Goal: Contribute content

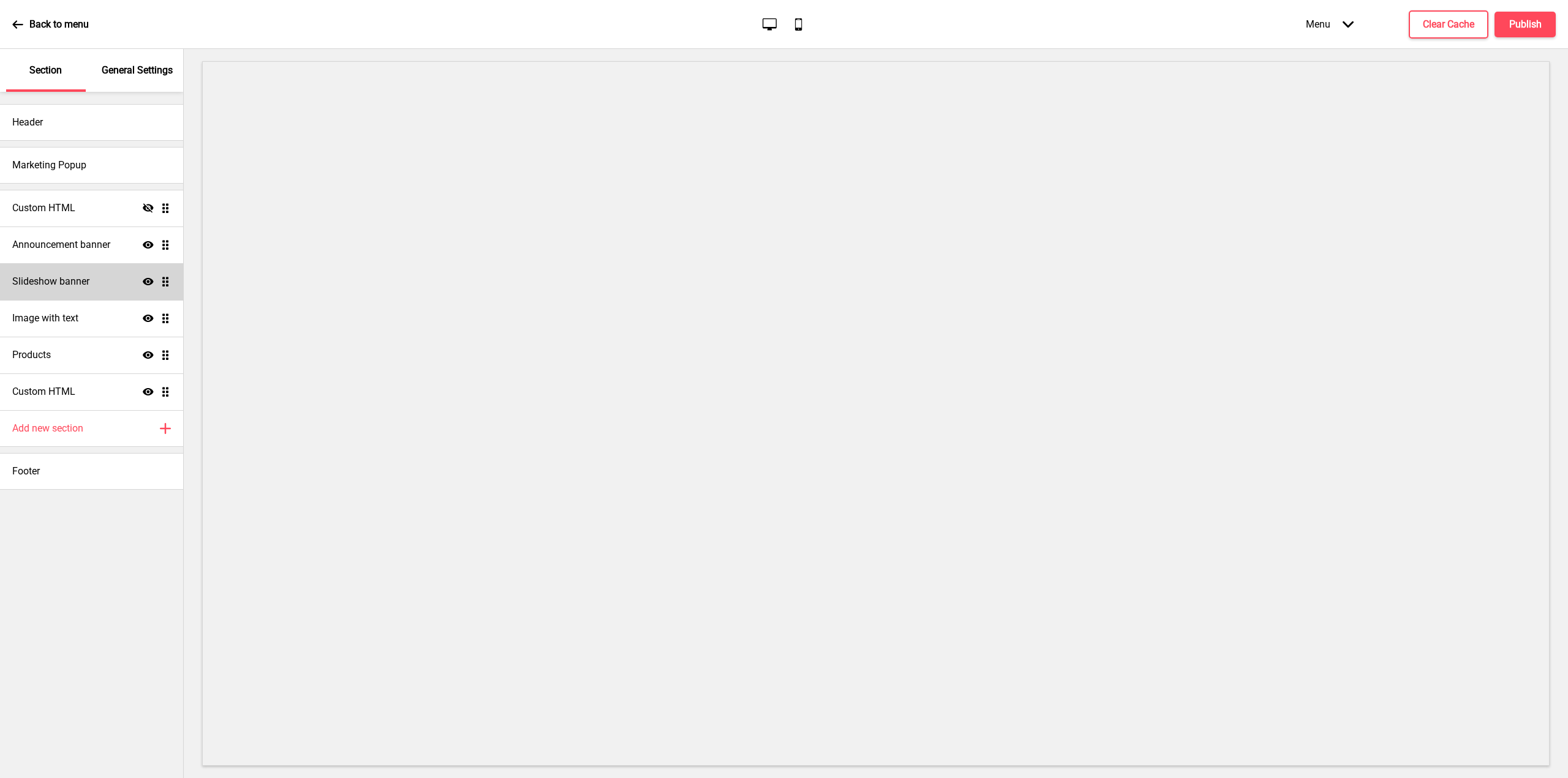
click at [79, 286] on h4 "Slideshow banner" at bounding box center [50, 281] width 77 height 14
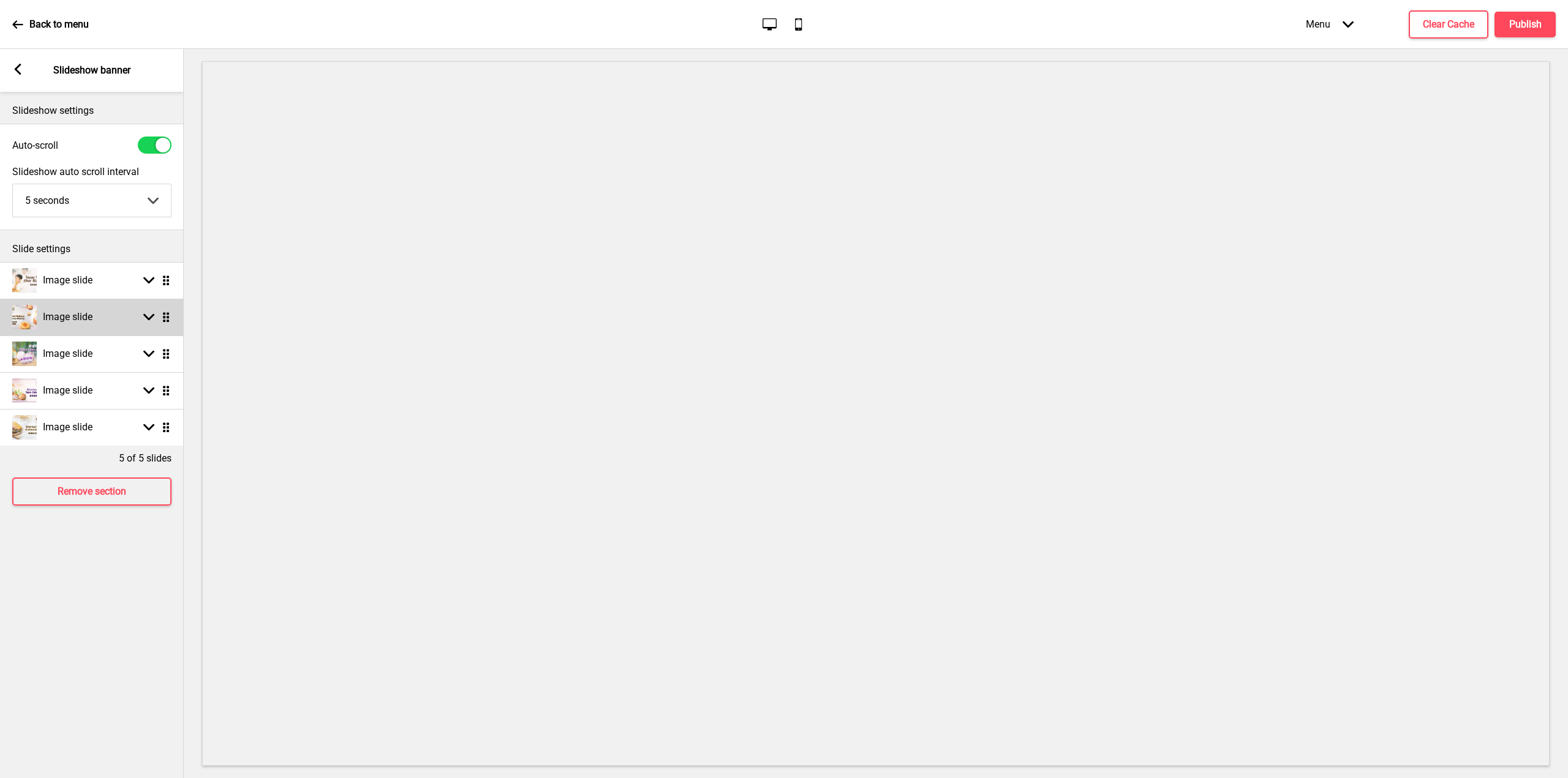
click at [80, 318] on h4 "Image slide" at bounding box center [68, 317] width 50 height 14
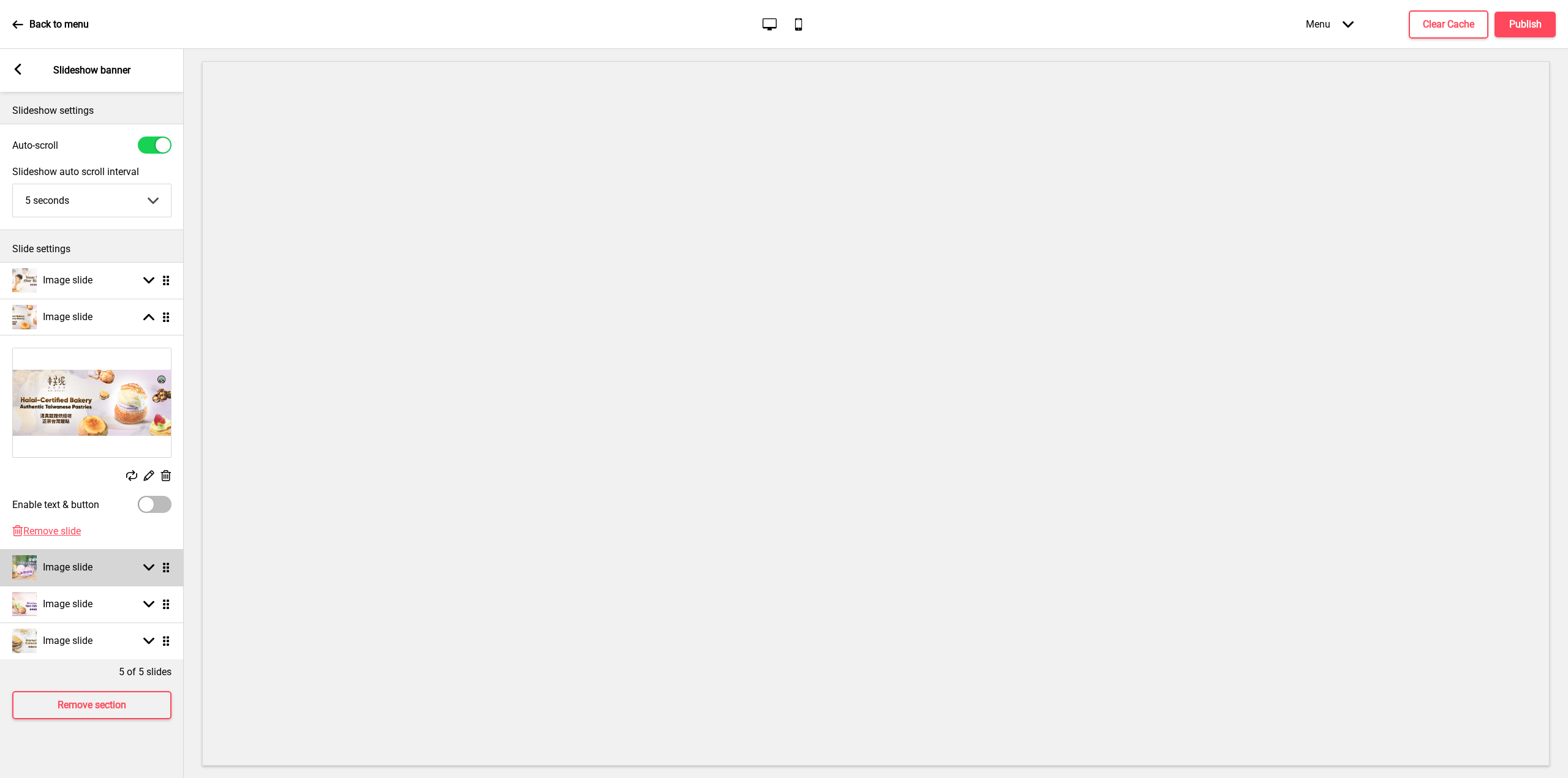
click at [106, 570] on div "Image slide Arrow down Drag" at bounding box center [91, 567] width 183 height 37
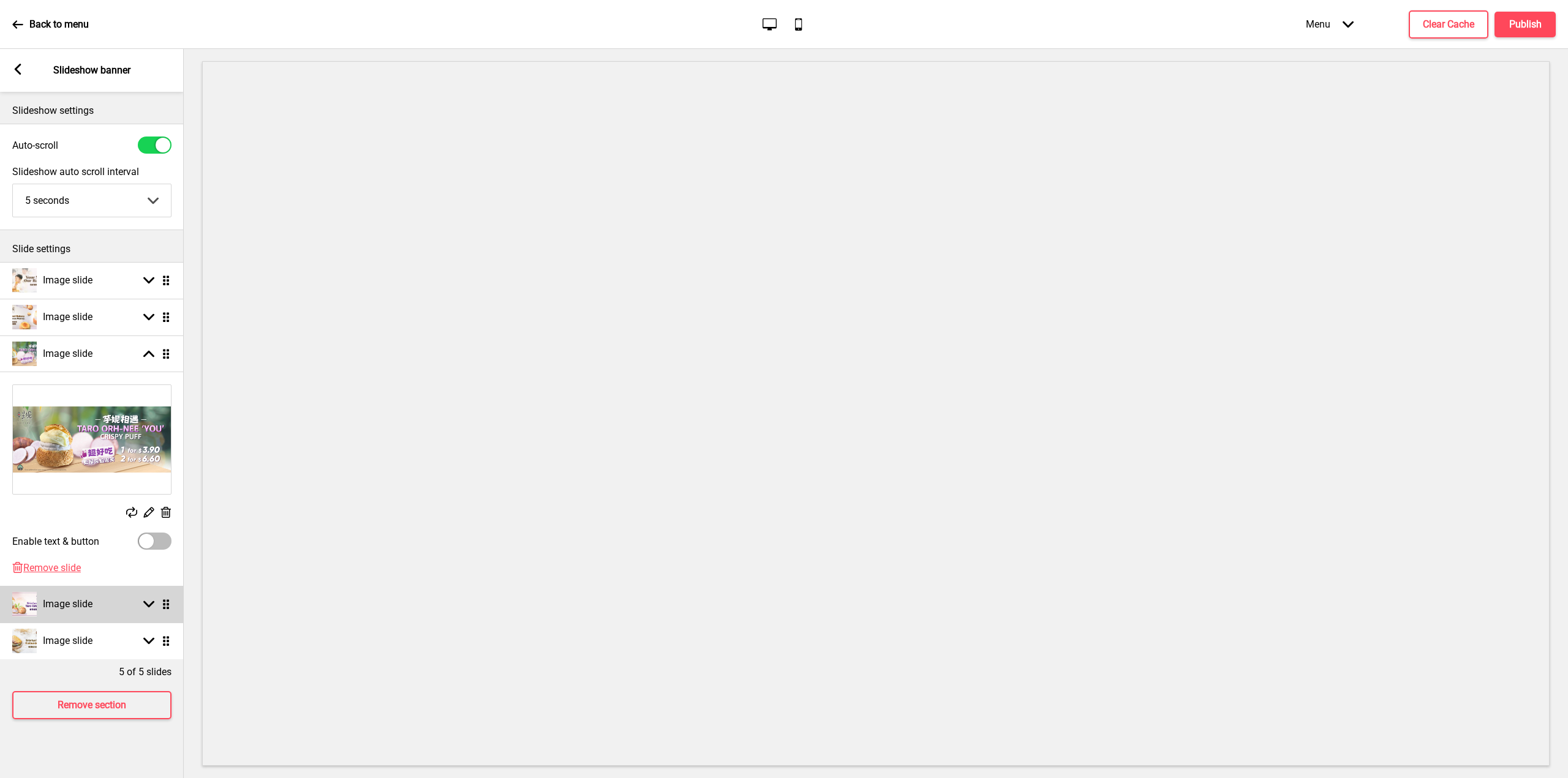
click at [90, 598] on h4 "Image slide" at bounding box center [68, 604] width 50 height 14
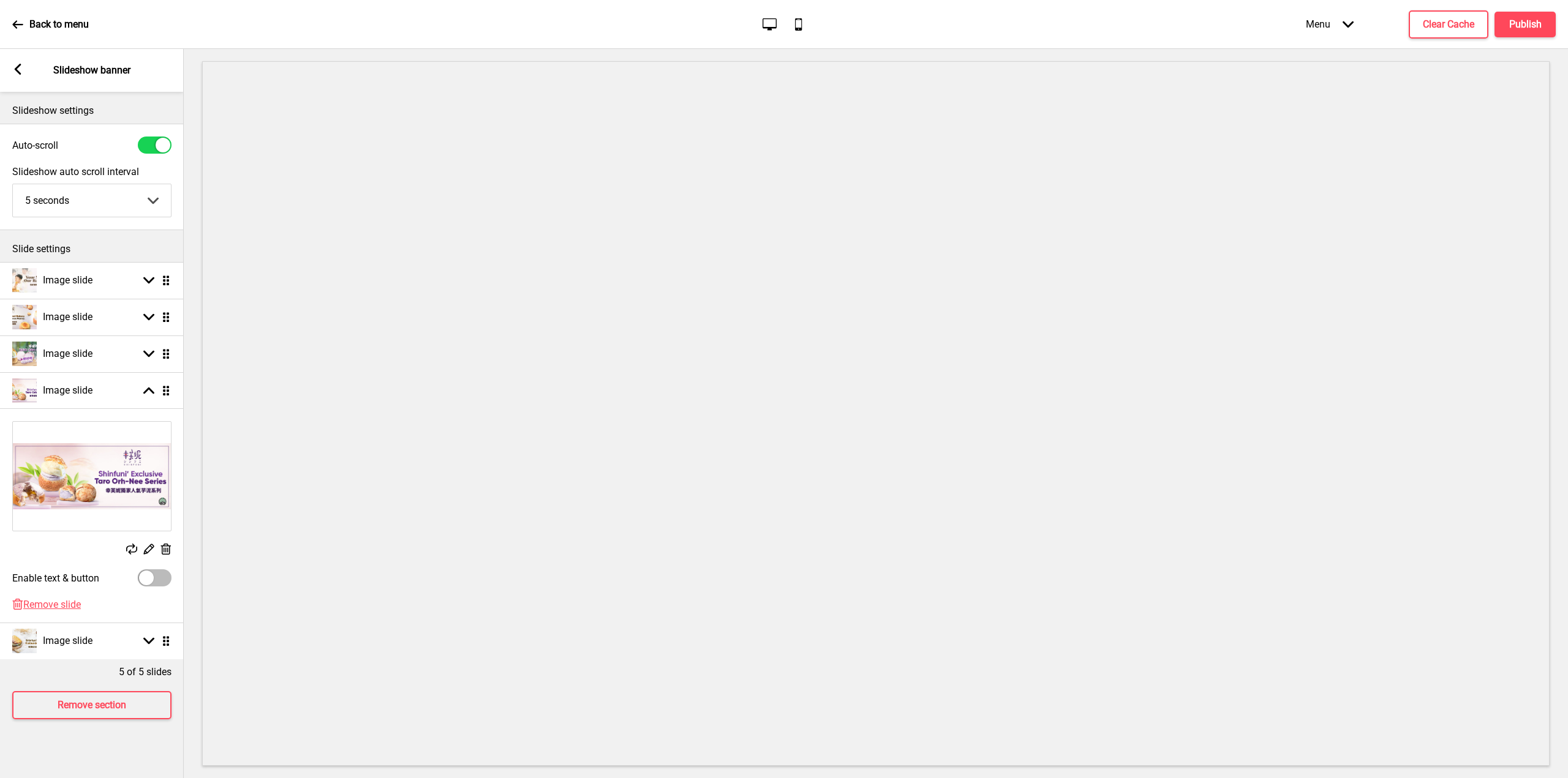
click at [134, 554] on rect at bounding box center [131, 549] width 11 height 11
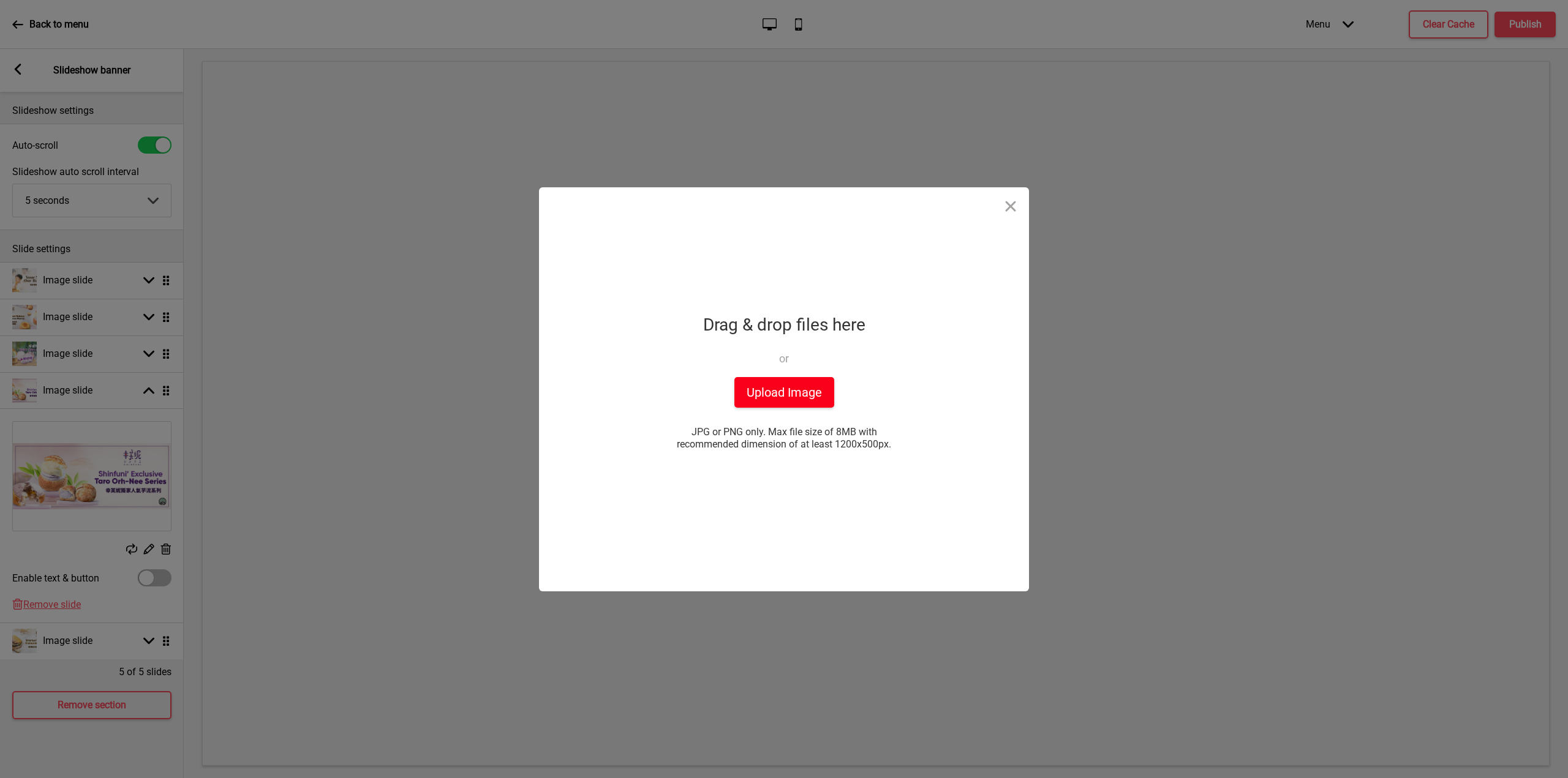
click at [789, 395] on button "Upload Image" at bounding box center [784, 392] width 100 height 31
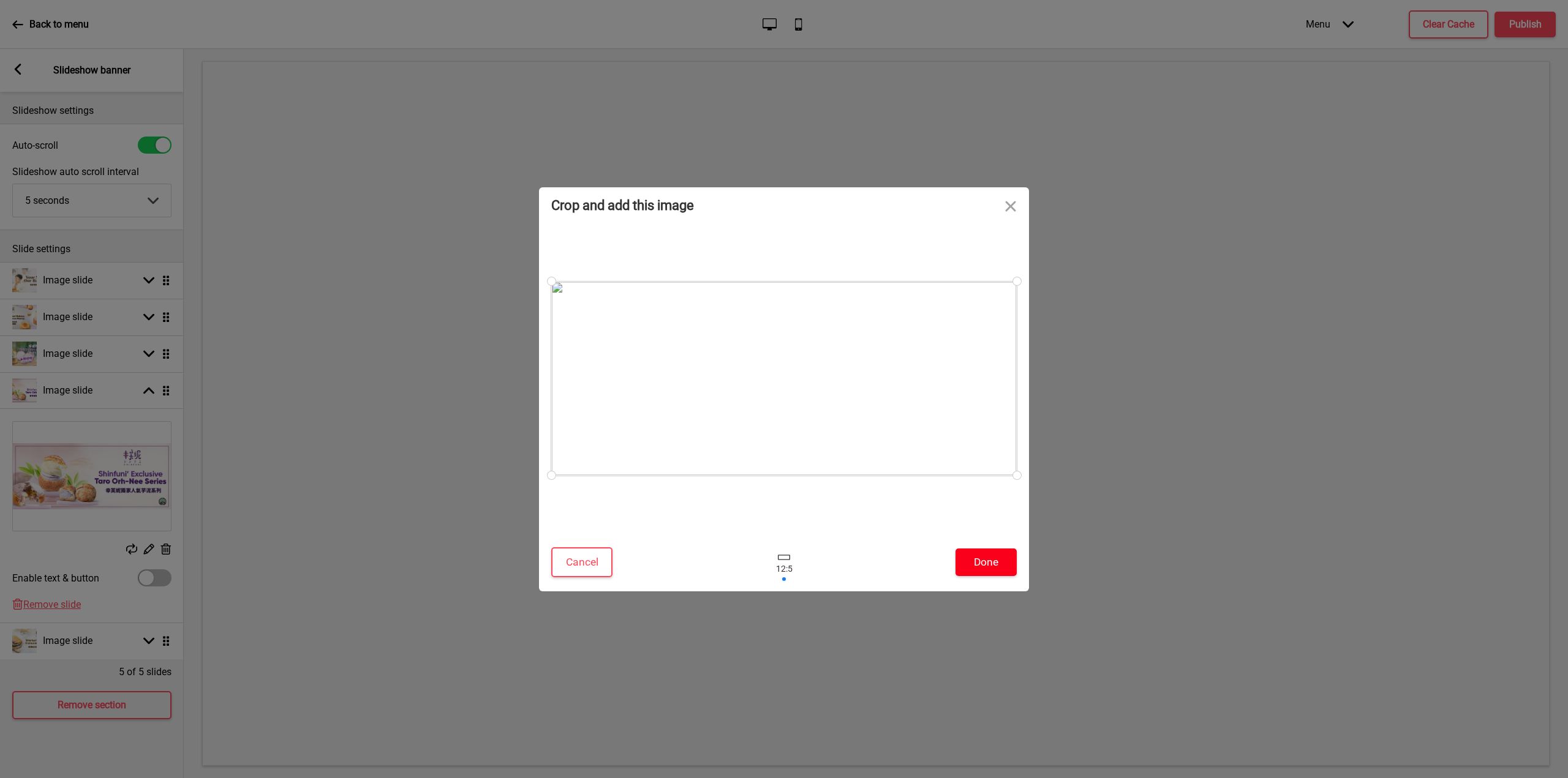
click at [994, 561] on button "Done" at bounding box center [985, 562] width 61 height 27
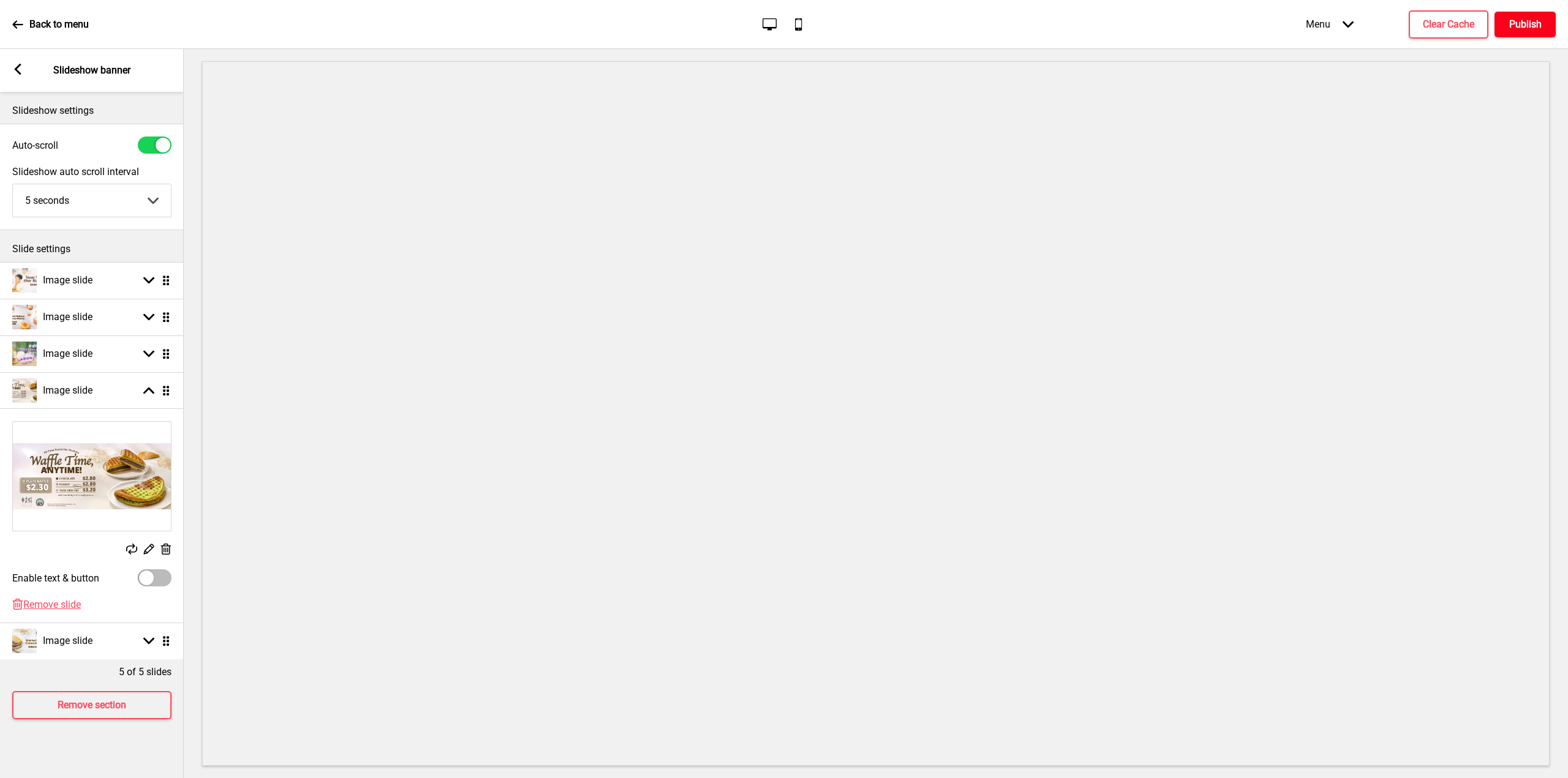
click at [1527, 15] on button "Publish" at bounding box center [1524, 24] width 61 height 26
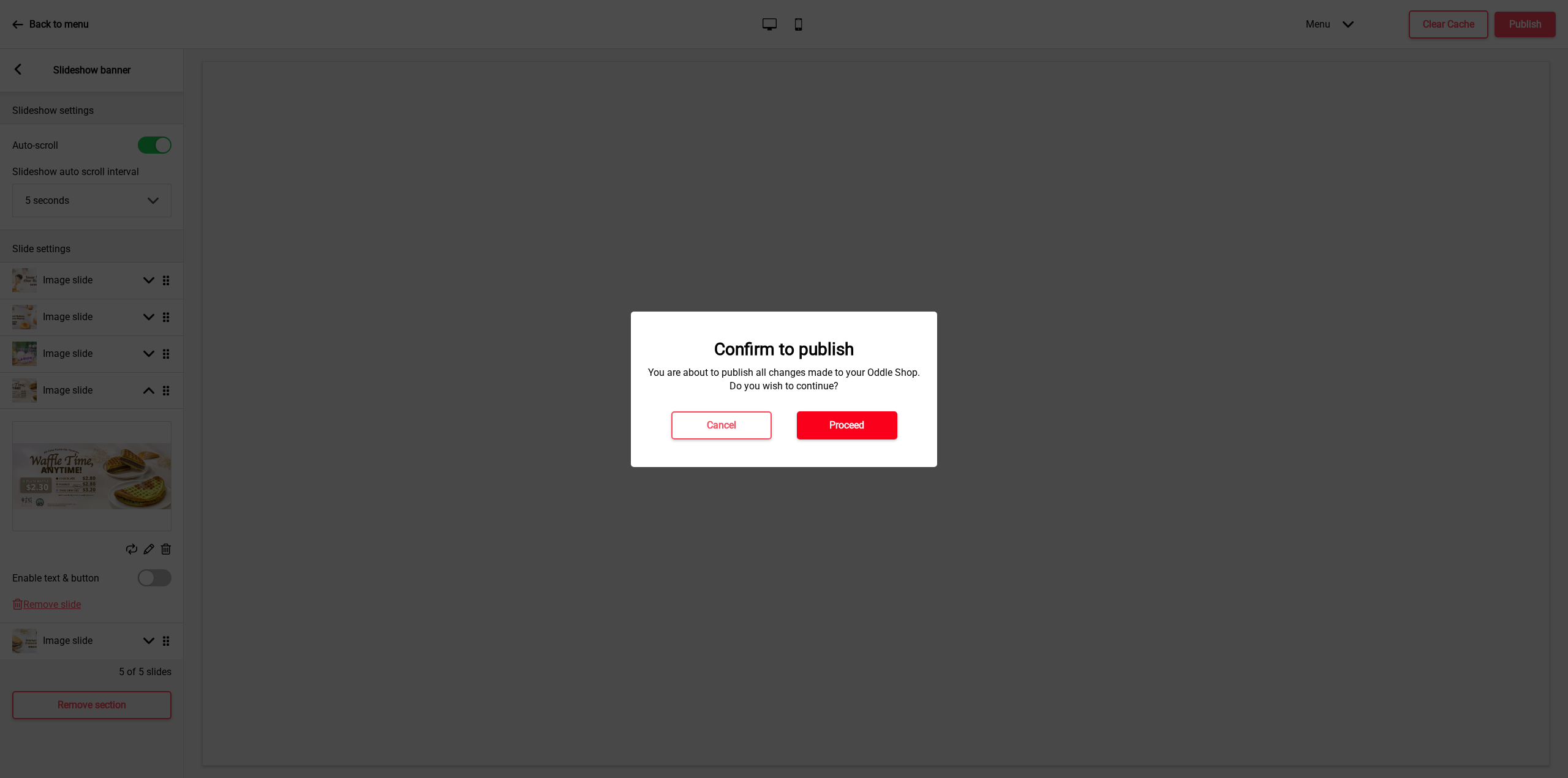
click at [838, 431] on h4 "Proceed" at bounding box center [847, 425] width 35 height 14
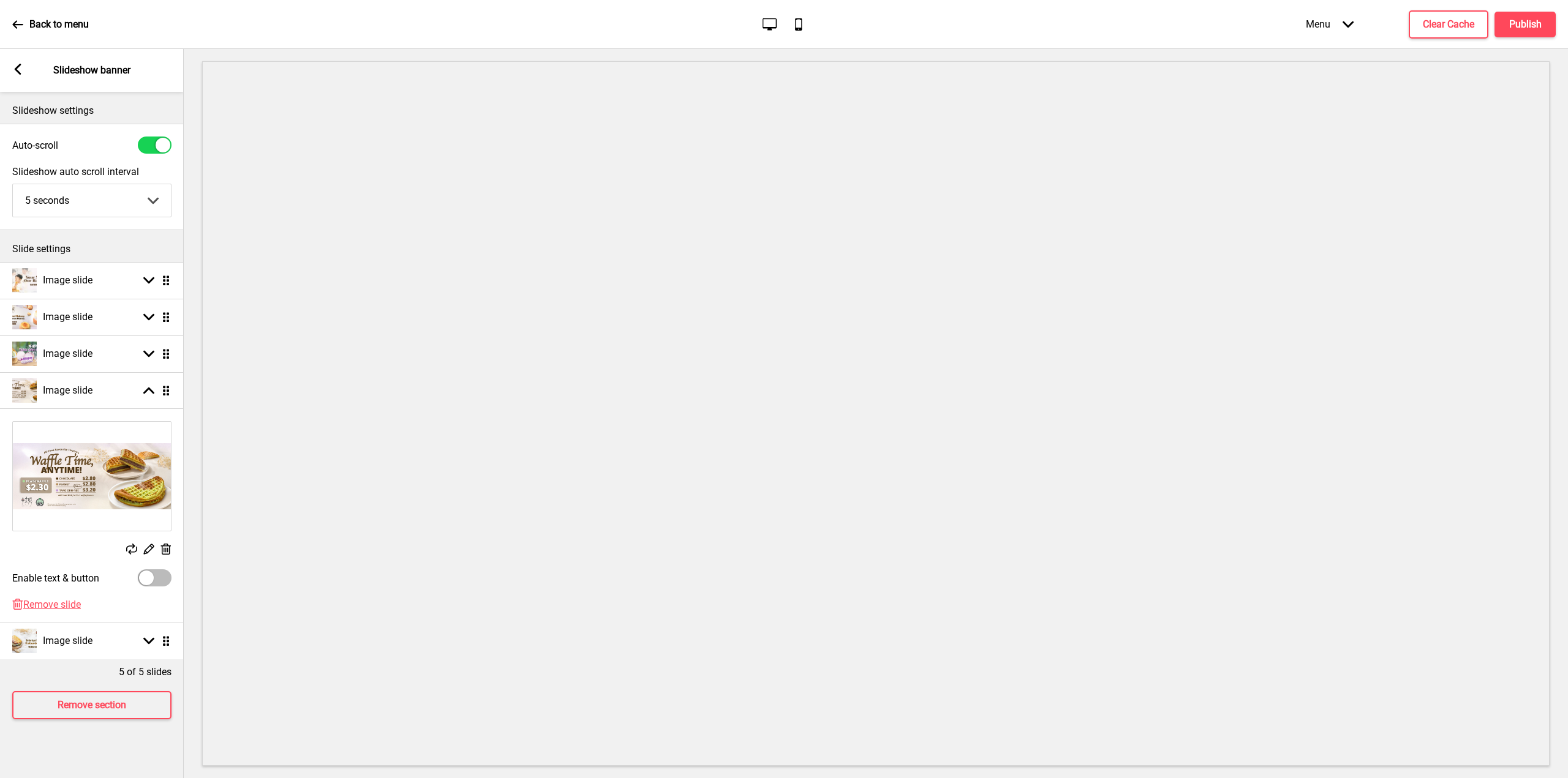
click at [19, 71] on rect at bounding box center [17, 69] width 11 height 11
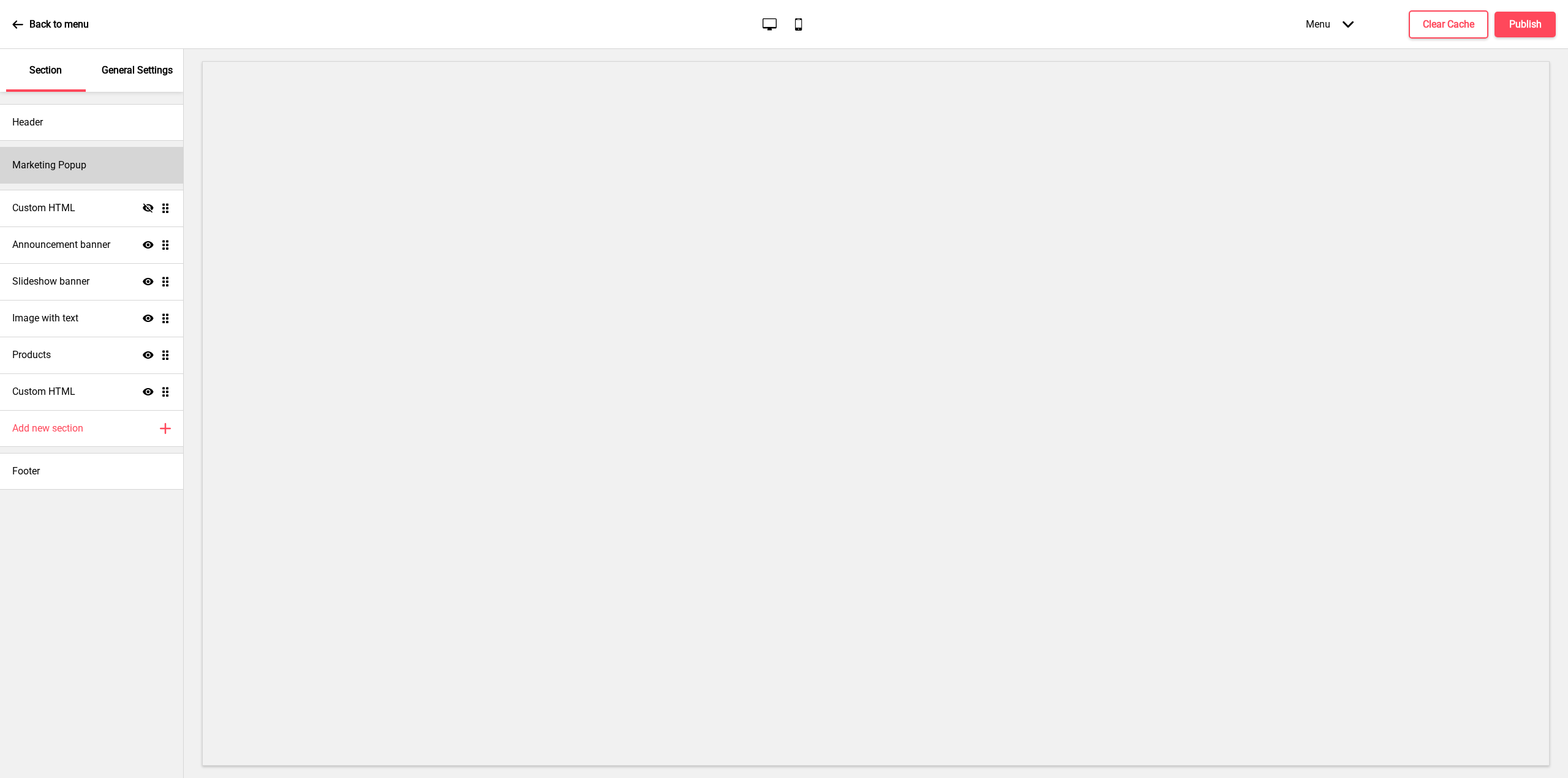
click at [65, 167] on h4 "Marketing Popup" at bounding box center [49, 165] width 74 height 14
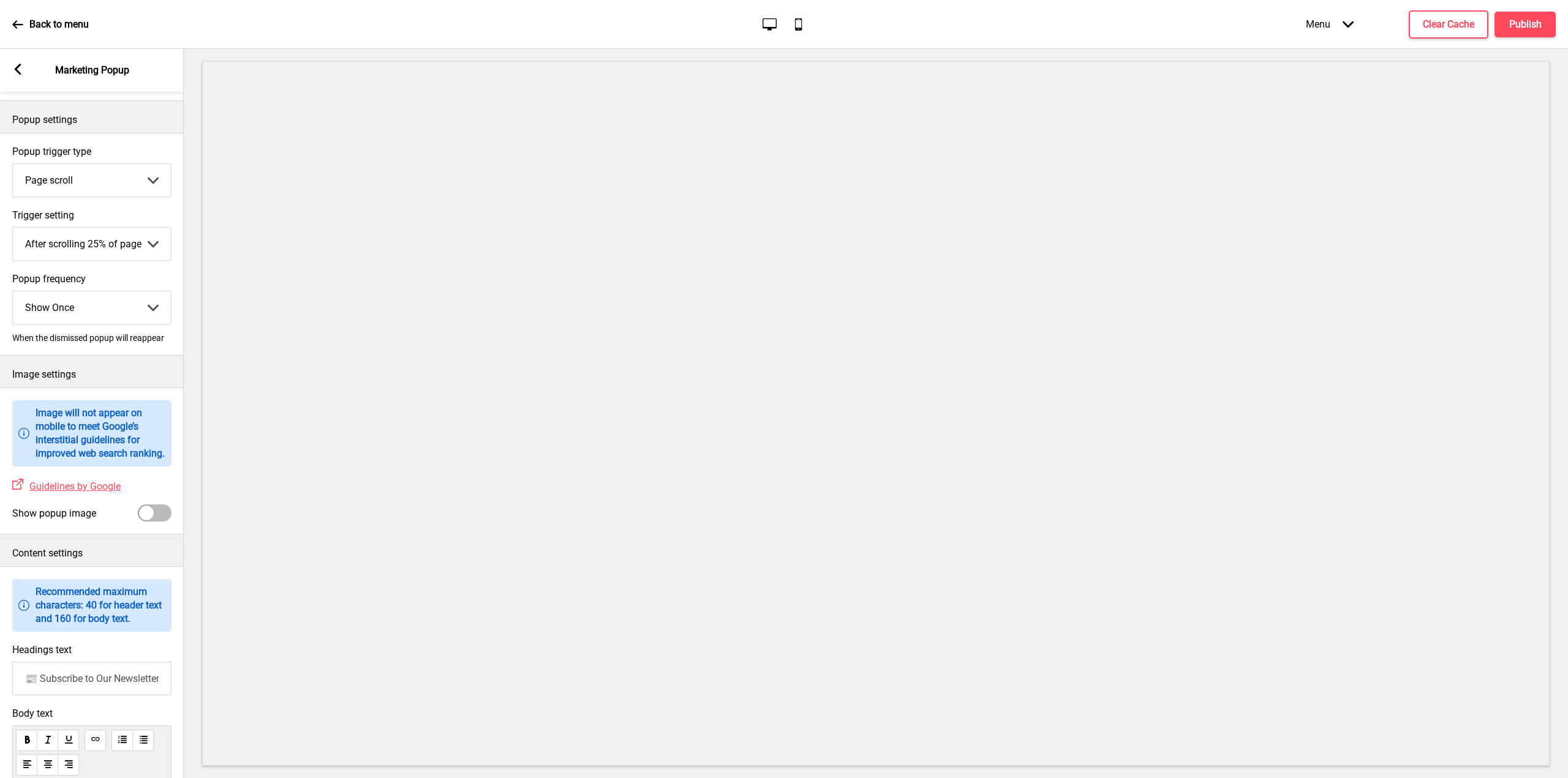
scroll to position [183, 0]
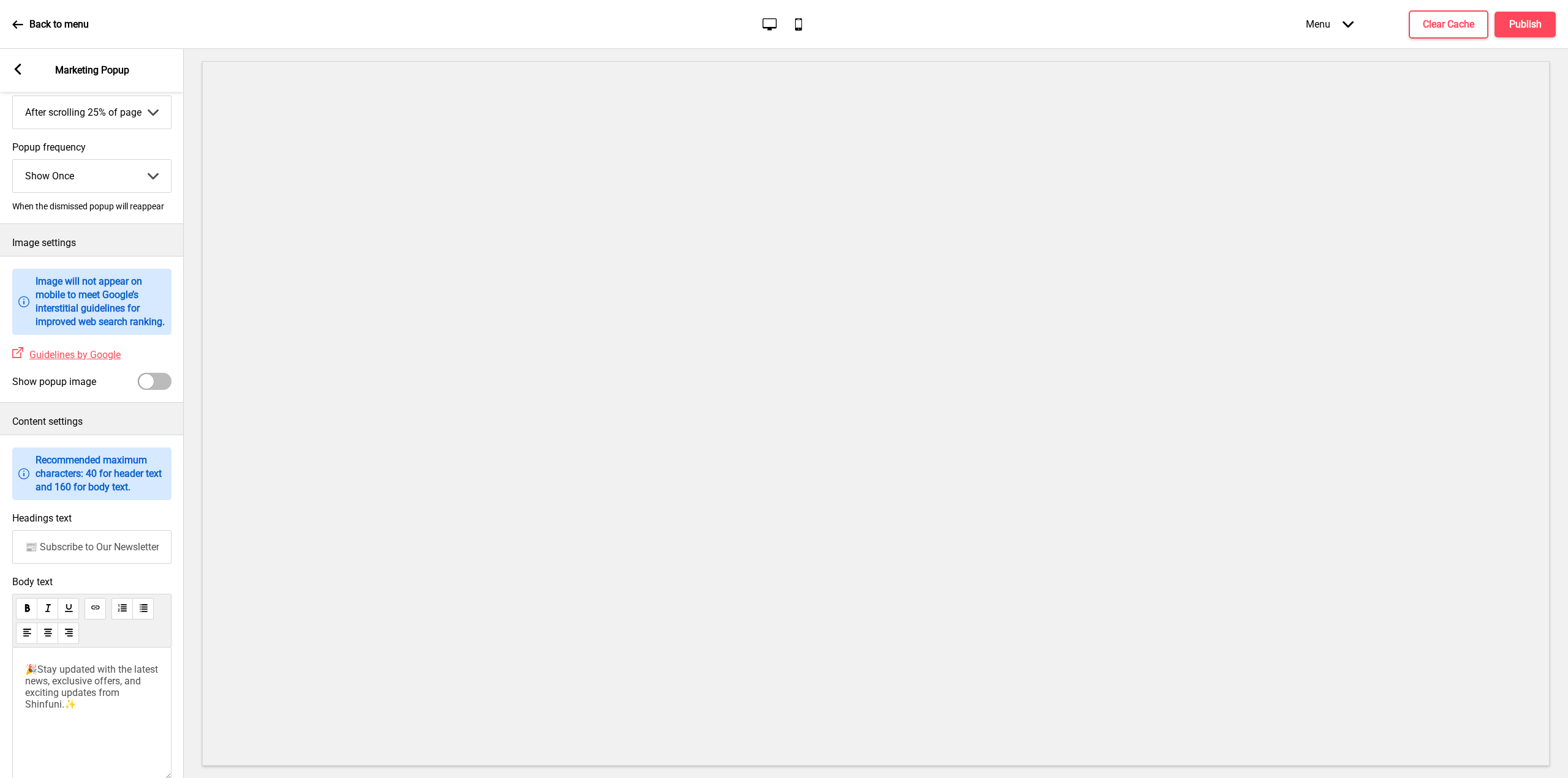
click at [150, 396] on div "Show popup image" at bounding box center [91, 381] width 183 height 29
click at [151, 389] on div at bounding box center [146, 381] width 14 height 14
checkbox input "true"
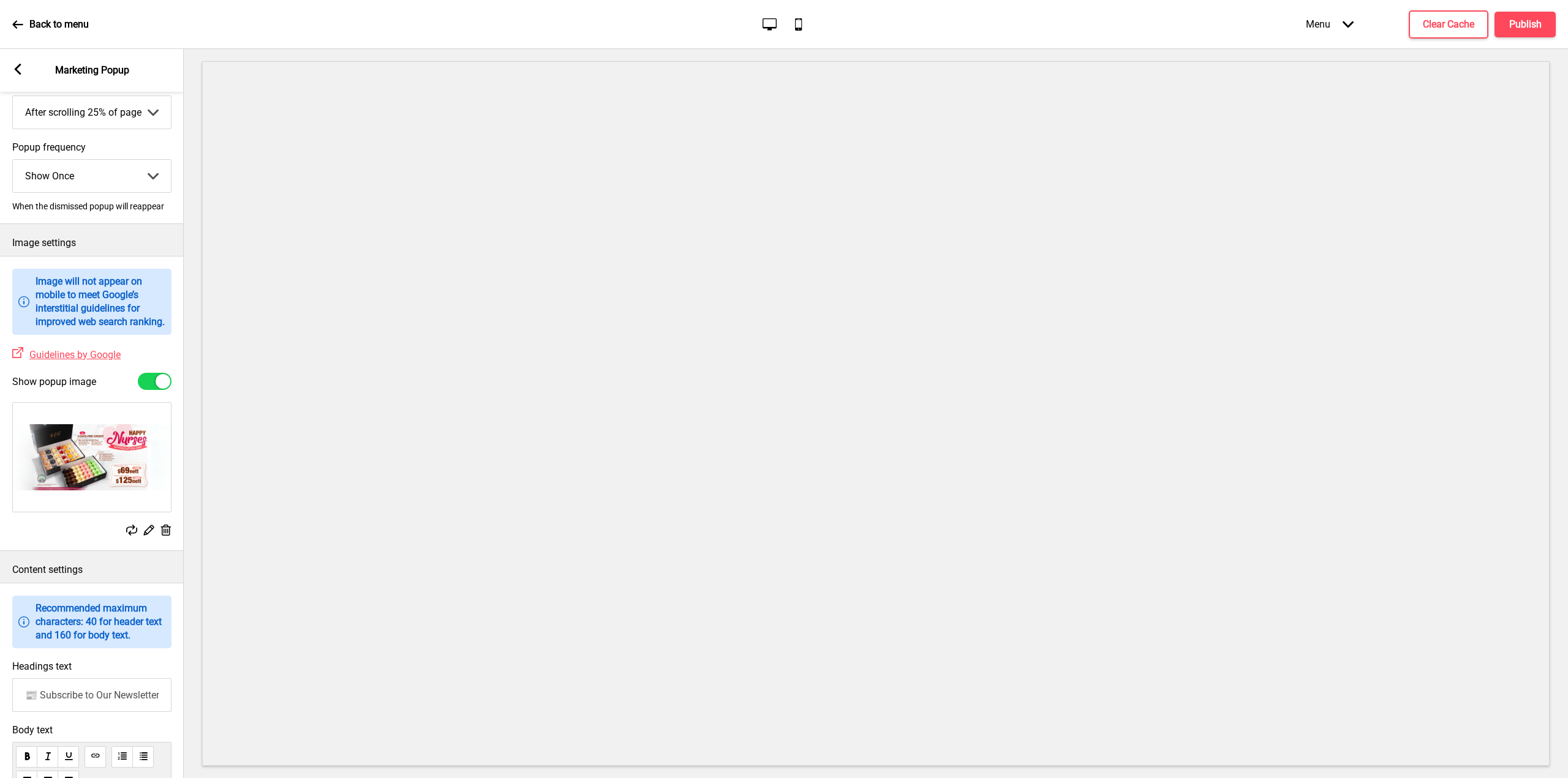
click at [122, 478] on img at bounding box center [92, 457] width 158 height 109
click at [131, 544] on div "Replace Edit Delete" at bounding box center [91, 470] width 183 height 148
click at [129, 536] on rect at bounding box center [131, 530] width 11 height 11
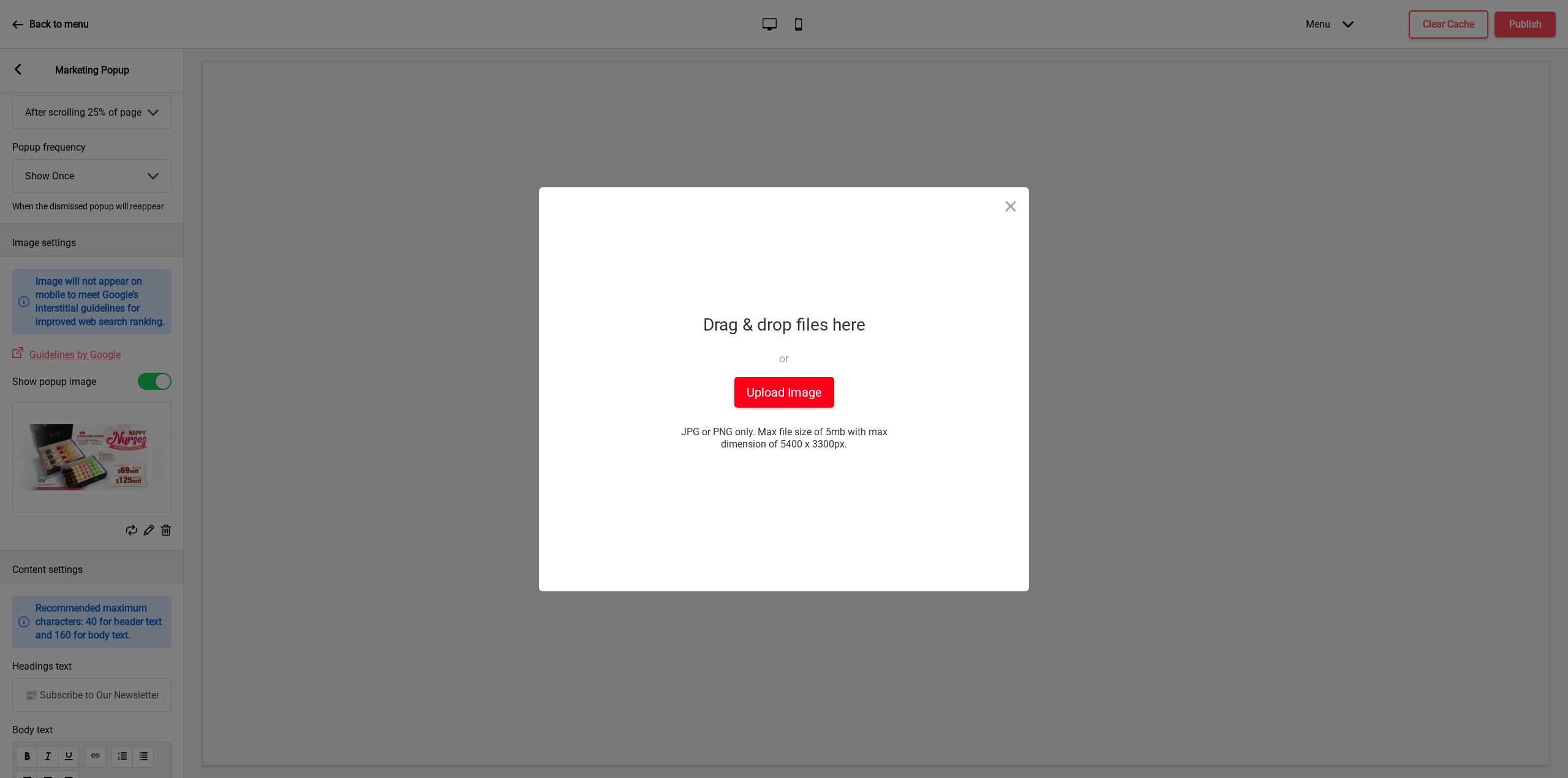
click at [806, 389] on button "Upload Image" at bounding box center [784, 392] width 100 height 31
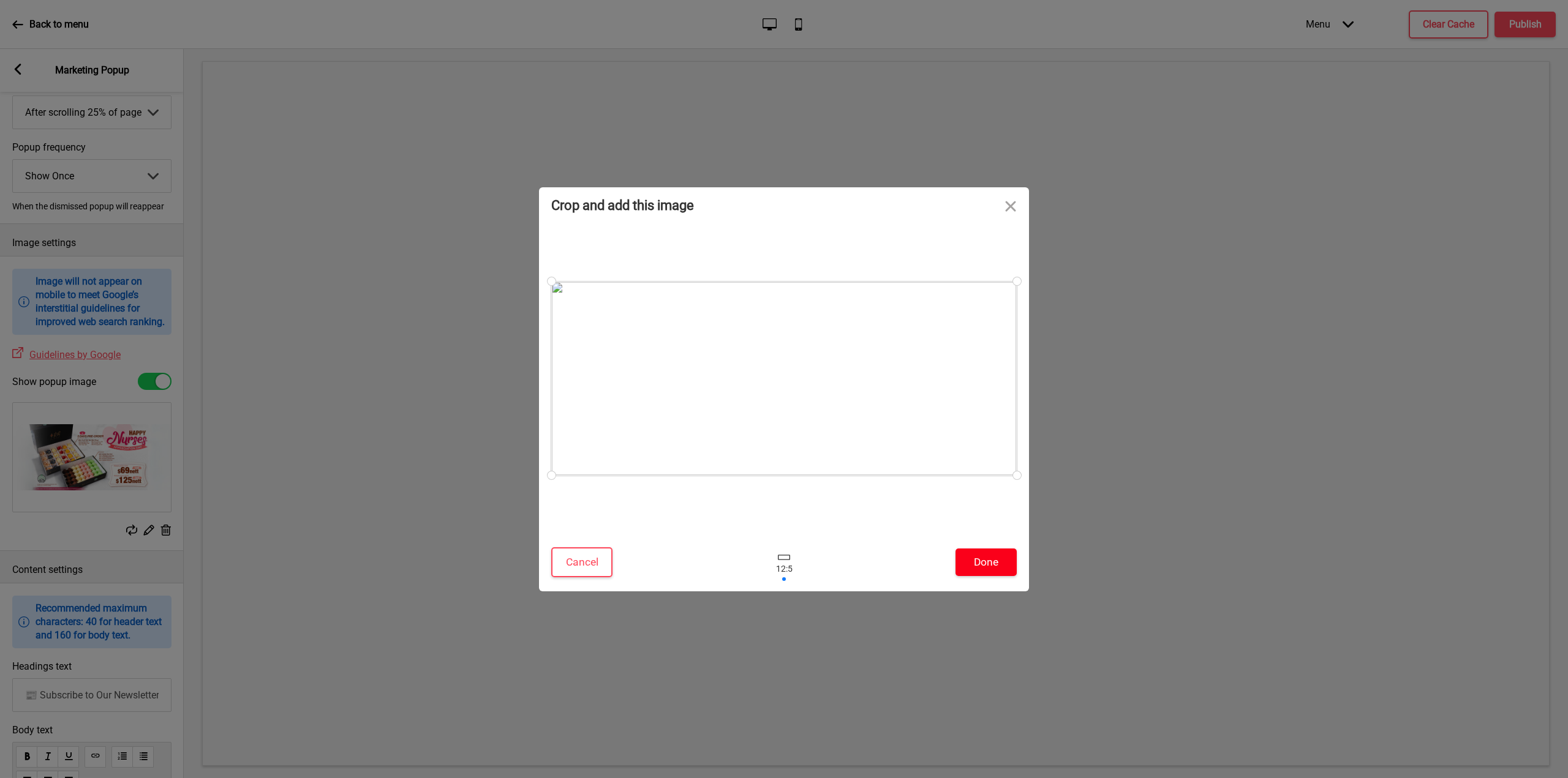
click at [980, 562] on button "Done" at bounding box center [985, 562] width 61 height 27
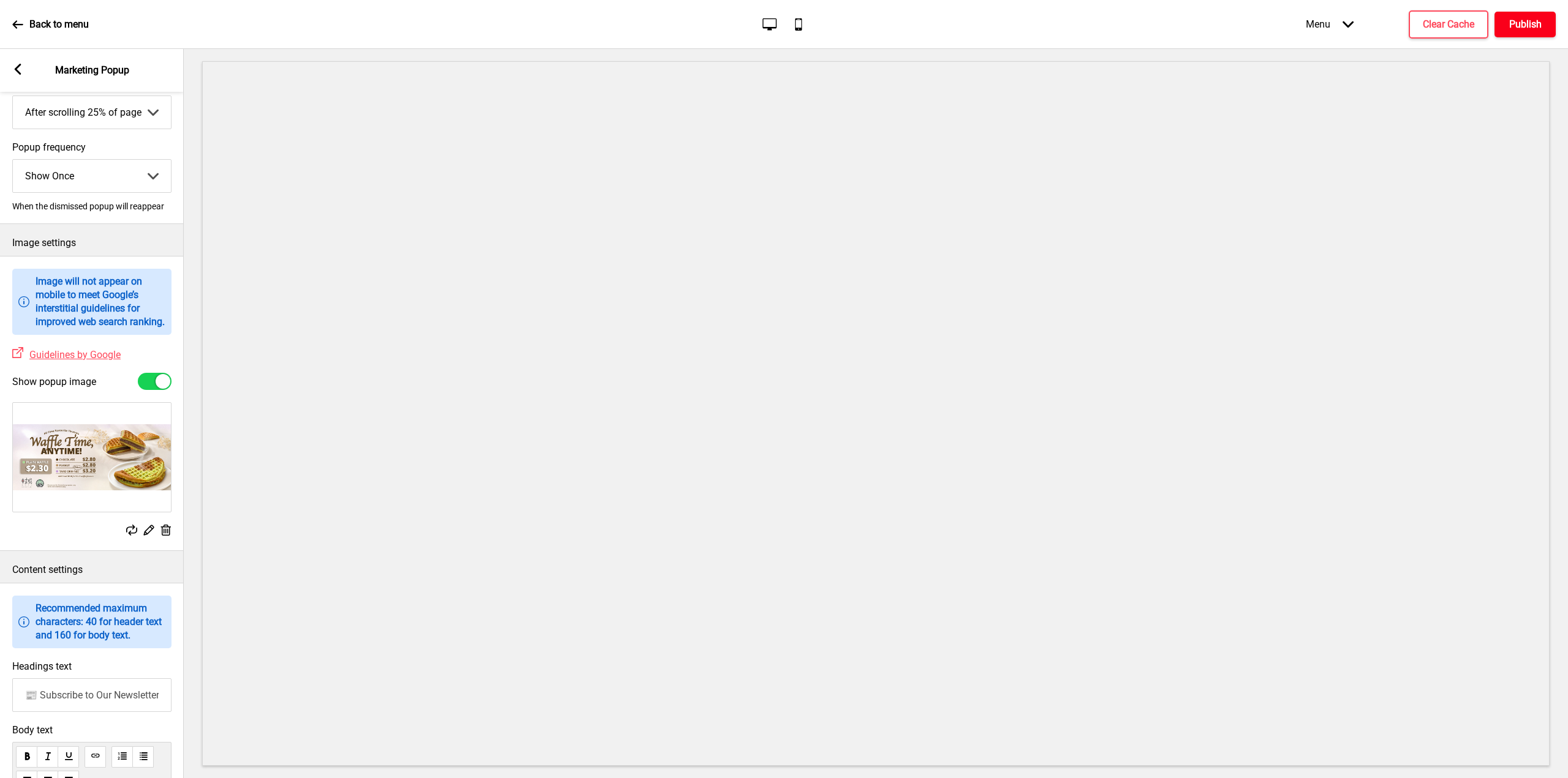
click at [1517, 27] on h4 "Publish" at bounding box center [1525, 24] width 32 height 14
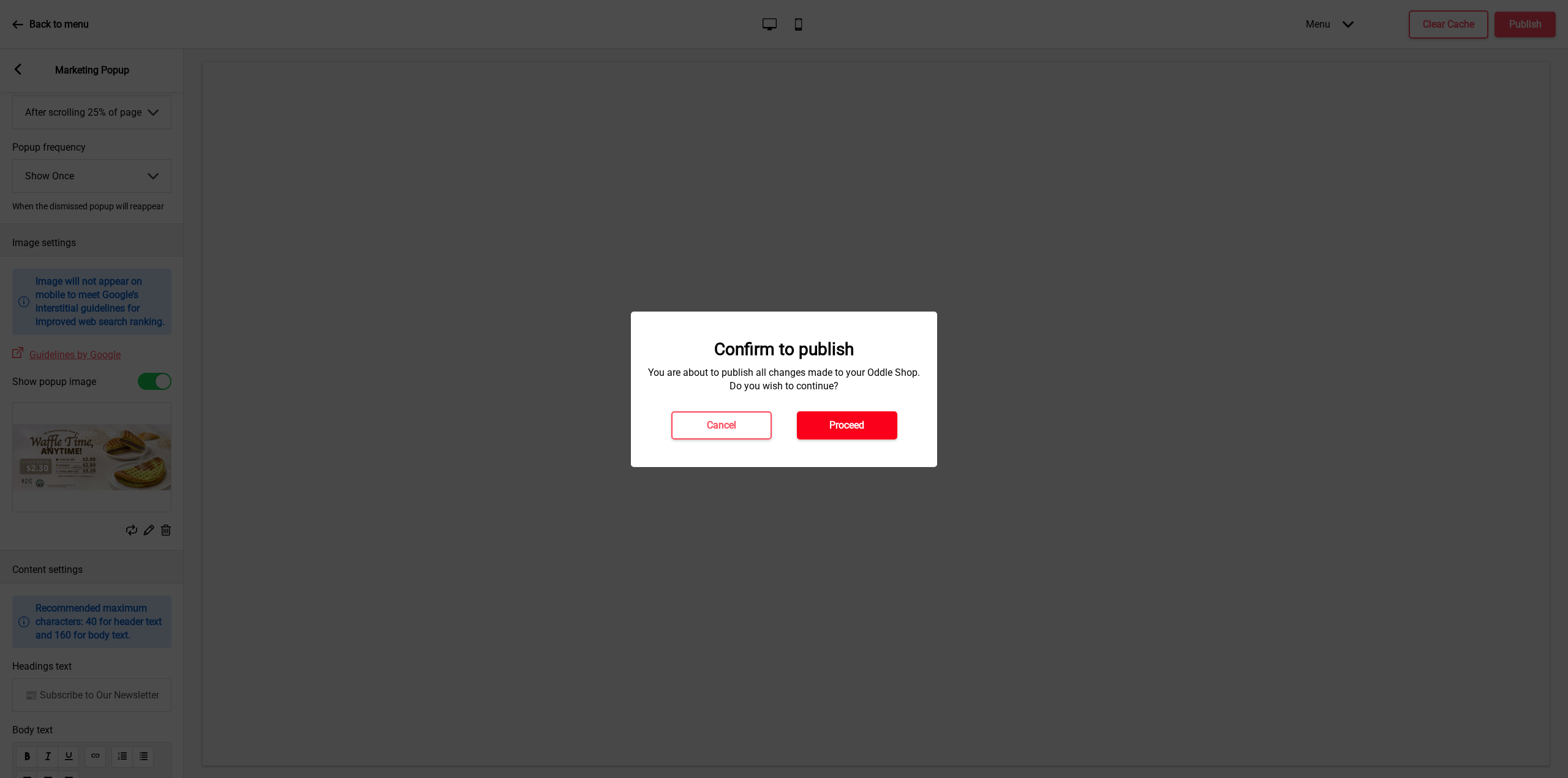
click at [862, 430] on h4 "Proceed" at bounding box center [847, 425] width 35 height 14
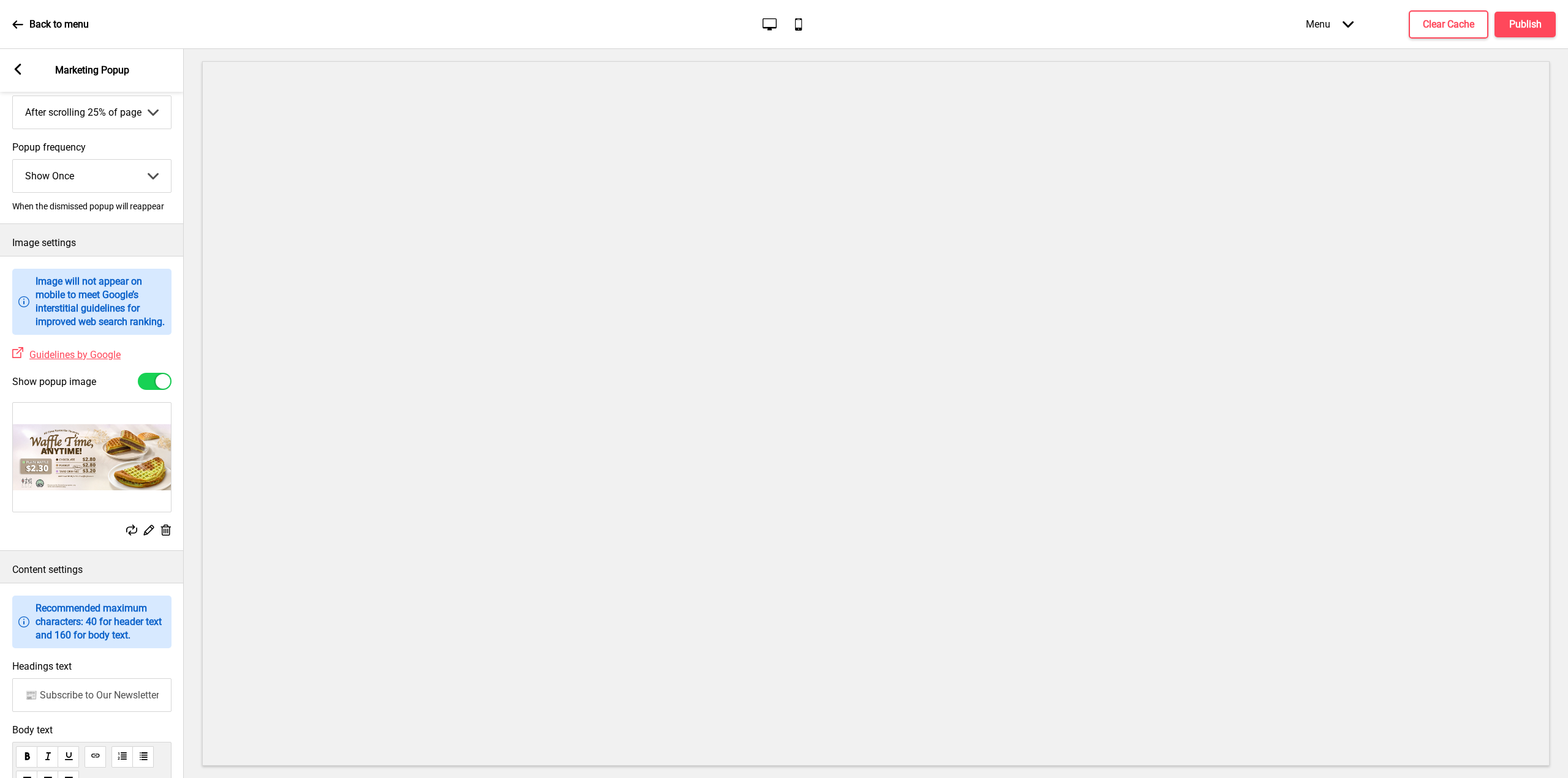
click at [17, 21] on icon at bounding box center [17, 24] width 10 height 8
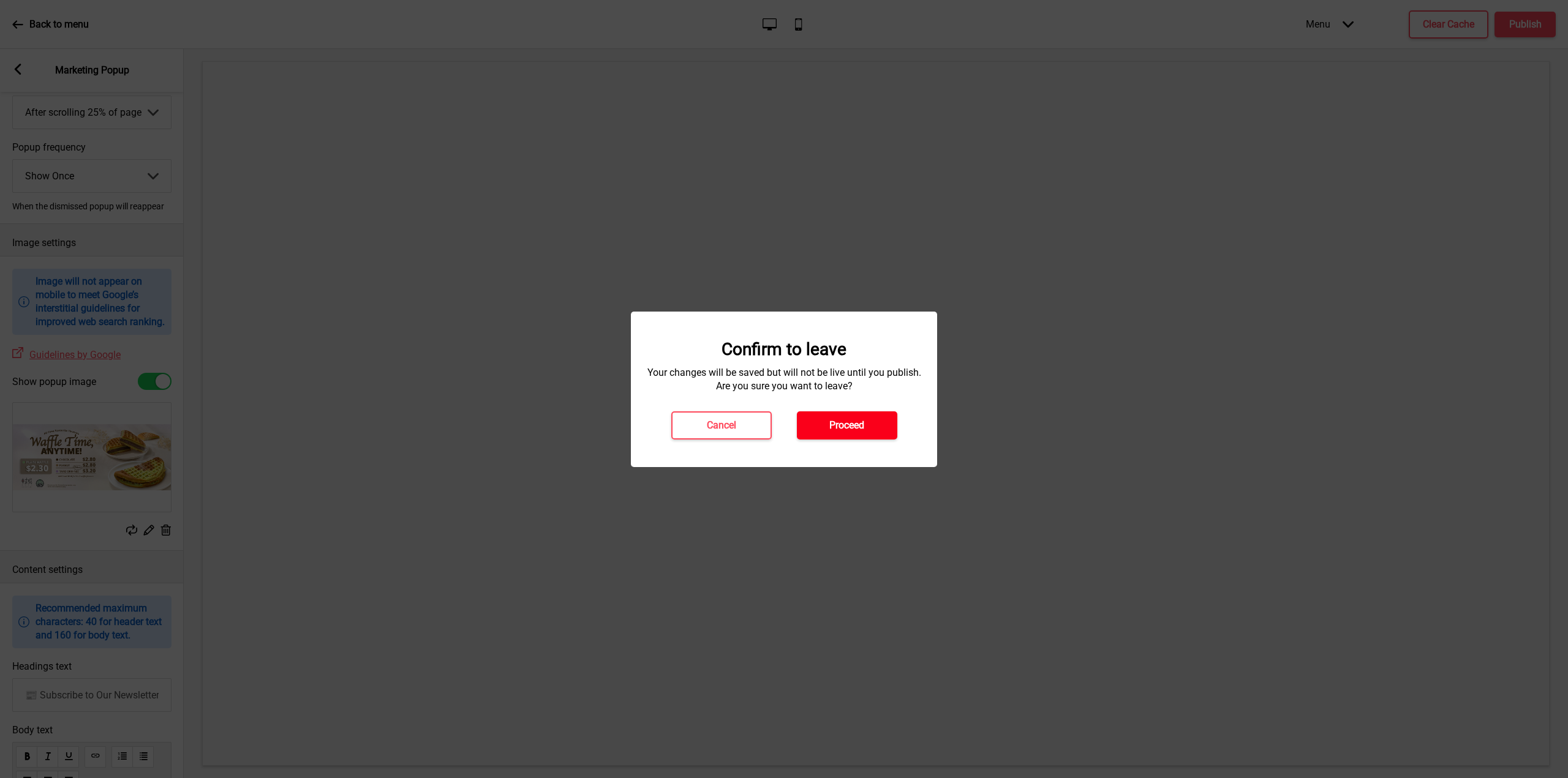
click at [844, 432] on button "Proceed" at bounding box center [847, 425] width 101 height 28
